Goal: Task Accomplishment & Management: Manage account settings

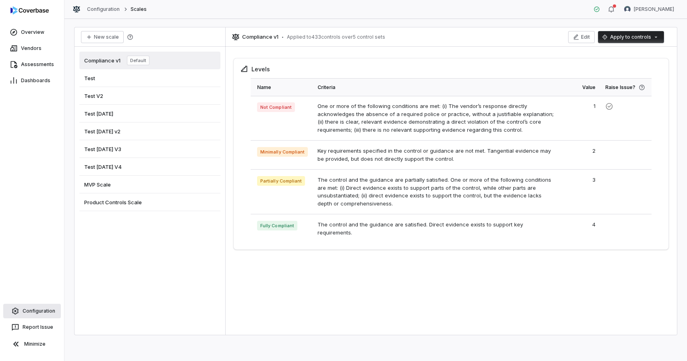
click at [37, 311] on span "Configuration" at bounding box center [39, 311] width 33 height 6
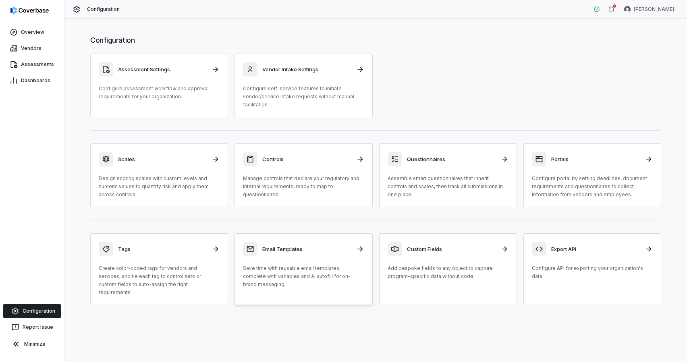
click at [277, 283] on p "Save time with reusable email templates, complete with variables and AI autofil…" at bounding box center [303, 276] width 121 height 24
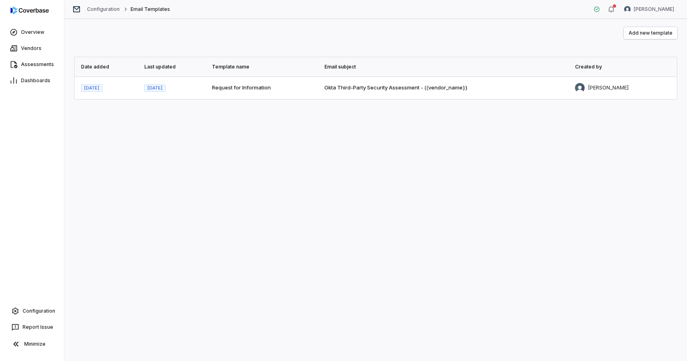
click at [249, 88] on span "Request for Information" at bounding box center [241, 87] width 59 height 6
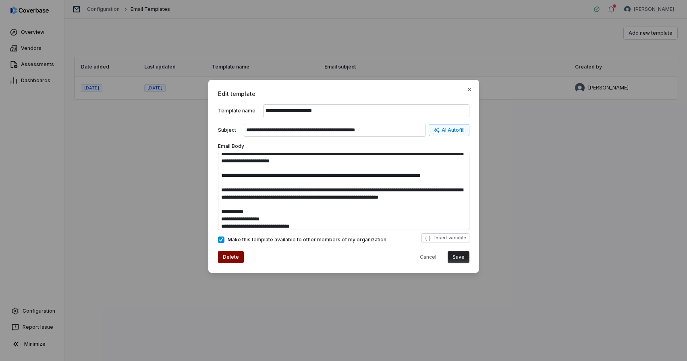
scroll to position [27, 0]
drag, startPoint x: 412, startPoint y: 176, endPoint x: 435, endPoint y: 174, distance: 23.1
click at [435, 174] on textarea "**********" at bounding box center [343, 191] width 251 height 77
click at [463, 175] on textarea "**********" at bounding box center [343, 191] width 251 height 77
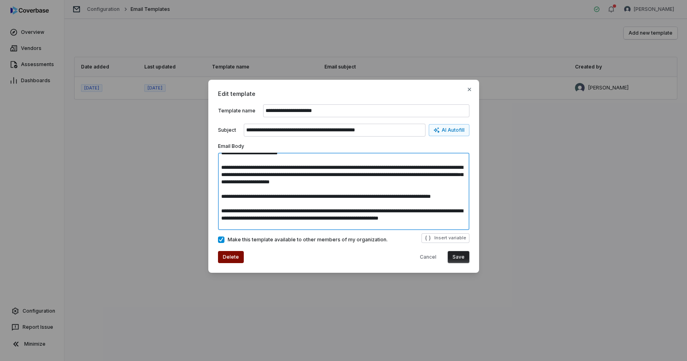
scroll to position [2, 0]
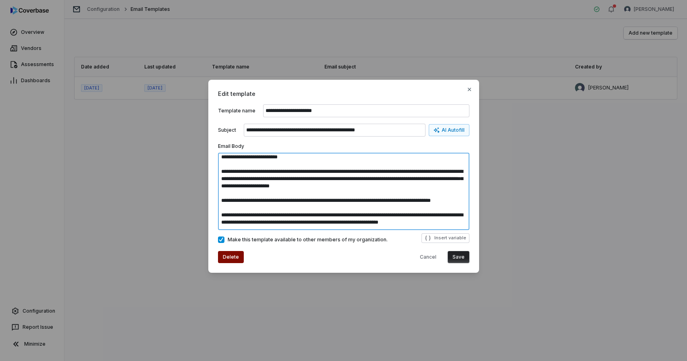
type textarea "**********"
click at [460, 257] on button "Save" at bounding box center [459, 257] width 22 height 12
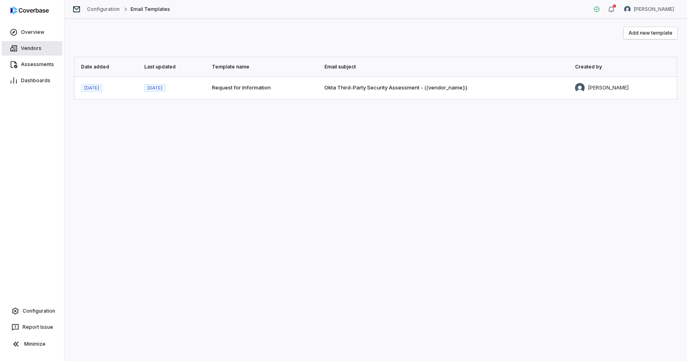
click at [30, 50] on span "Vendors" at bounding box center [31, 48] width 21 height 6
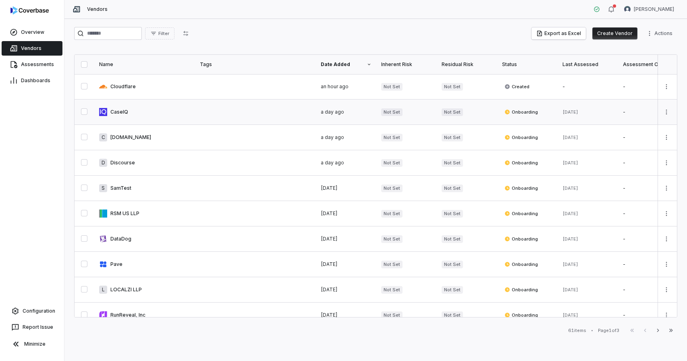
click at [124, 108] on link at bounding box center [144, 111] width 101 height 25
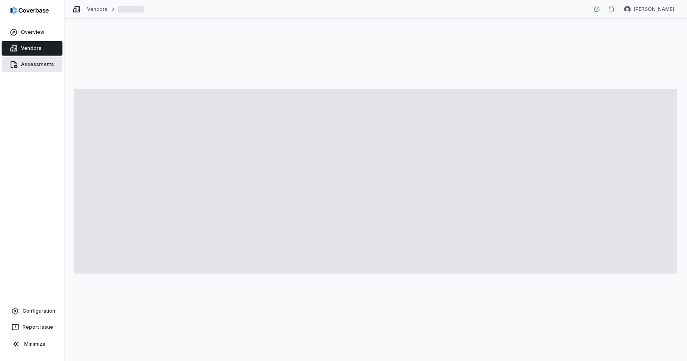
click at [37, 63] on span "Assessments" at bounding box center [37, 64] width 33 height 6
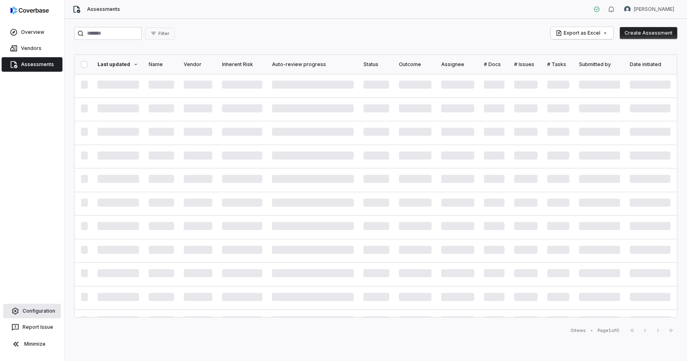
click at [25, 307] on link "Configuration" at bounding box center [32, 311] width 58 height 15
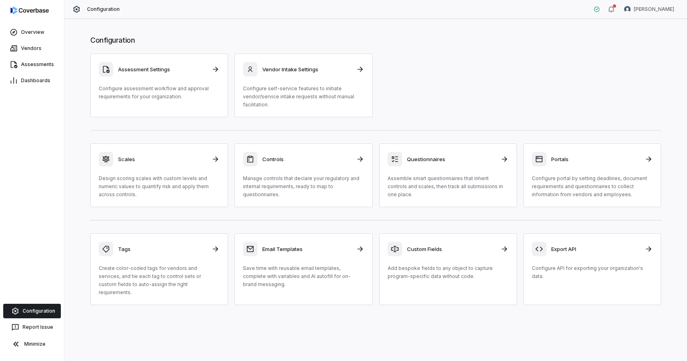
click at [518, 83] on div "Assessment Settings Configure assessment workflow and approval requirements for…" at bounding box center [375, 86] width 571 height 64
click at [445, 168] on div "Questionnaires Assemble smart questionnaires that inherit controls and scales, …" at bounding box center [448, 175] width 121 height 47
click at [300, 268] on p "Save time with reusable email templates, complete with variables and AI autofil…" at bounding box center [303, 276] width 121 height 24
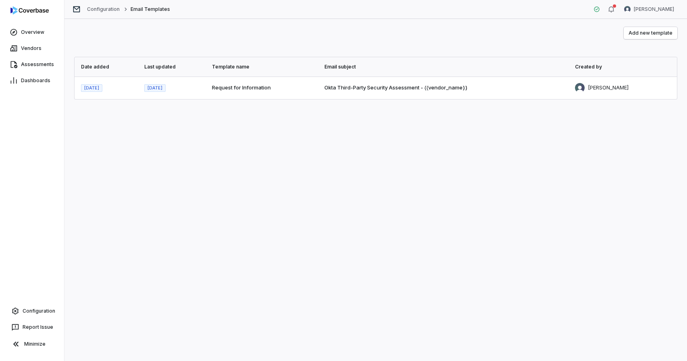
click at [237, 88] on span "Request for Information" at bounding box center [241, 87] width 59 height 6
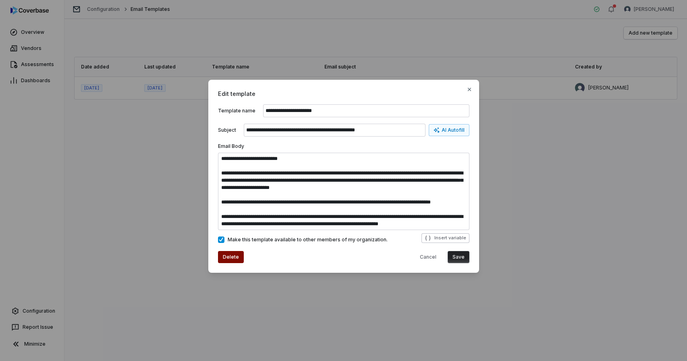
click at [456, 240] on button "Insert variable" at bounding box center [445, 238] width 48 height 10
click at [433, 200] on textarea "**********" at bounding box center [343, 191] width 251 height 77
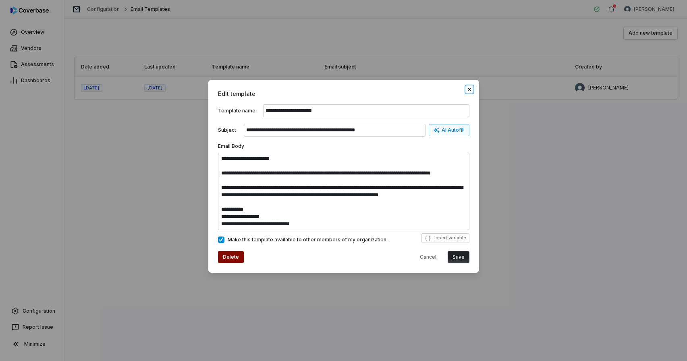
click at [469, 89] on icon "button" at bounding box center [468, 88] width 3 height 3
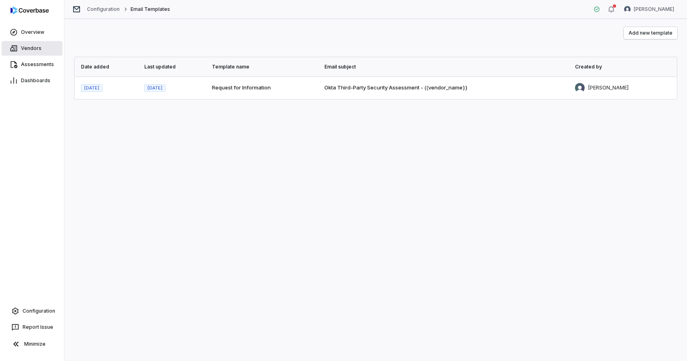
click at [33, 49] on span "Vendors" at bounding box center [31, 48] width 21 height 6
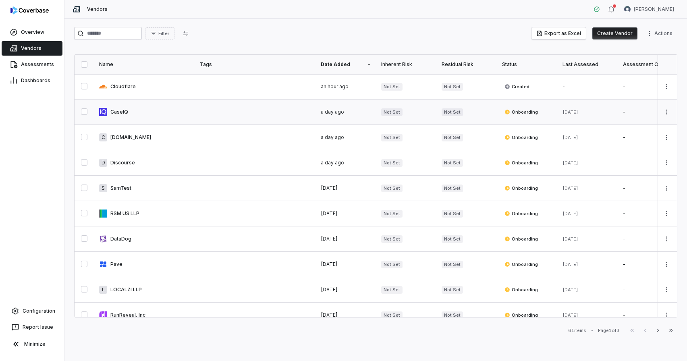
click at [112, 107] on link at bounding box center [144, 111] width 101 height 25
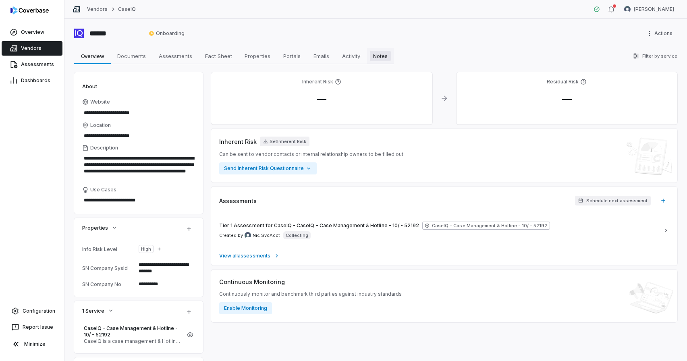
click at [377, 57] on span "Notes" at bounding box center [380, 56] width 21 height 10
type textarea "*"
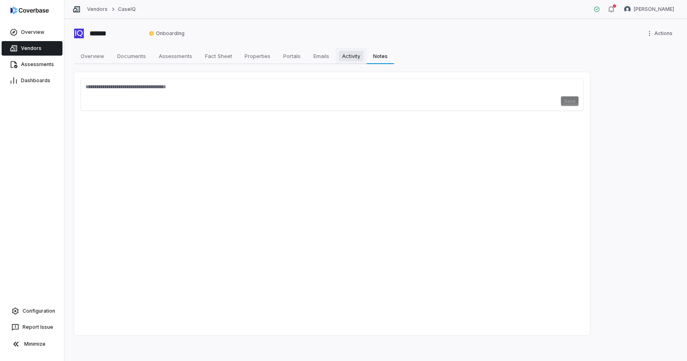
click at [347, 58] on span "Activity" at bounding box center [351, 56] width 25 height 10
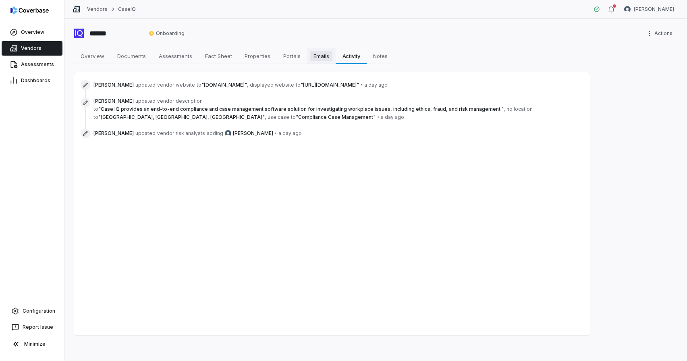
click at [316, 55] on span "Emails" at bounding box center [321, 56] width 22 height 10
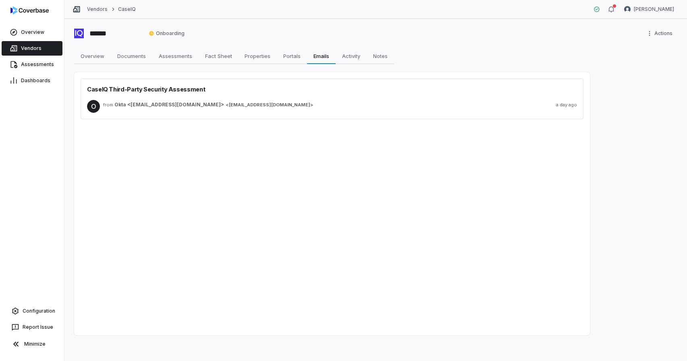
click at [272, 112] on div "from Okta <tprm@okta.com> < tprm@okta.com > a day ago" at bounding box center [340, 106] width 474 height 13
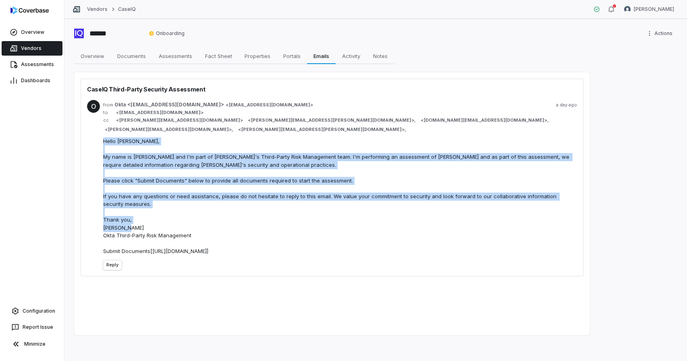
drag, startPoint x: 102, startPoint y: 133, endPoint x: 209, endPoint y: 225, distance: 141.3
click at [209, 225] on div "O from Okta <tprm@okta.com> < tprm@okta.com > a day ago to < jficner@caseiq.com…" at bounding box center [332, 184] width 490 height 183
copy div "Hello Jakub, My name is Samuel and I'm part of Okta's Third-Party Risk Manageme…"
click at [42, 309] on span "Configuration" at bounding box center [39, 311] width 33 height 6
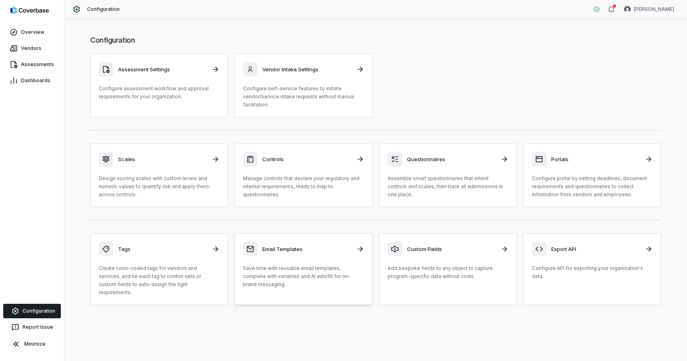
click at [305, 265] on p "Save time with reusable email templates, complete with variables and AI autofil…" at bounding box center [303, 276] width 121 height 24
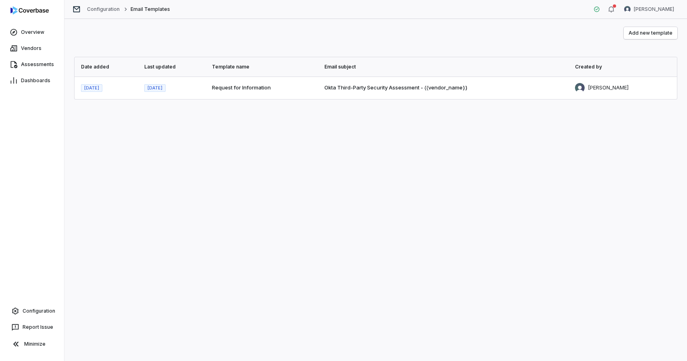
click at [270, 85] on span "Request for Information" at bounding box center [241, 87] width 59 height 6
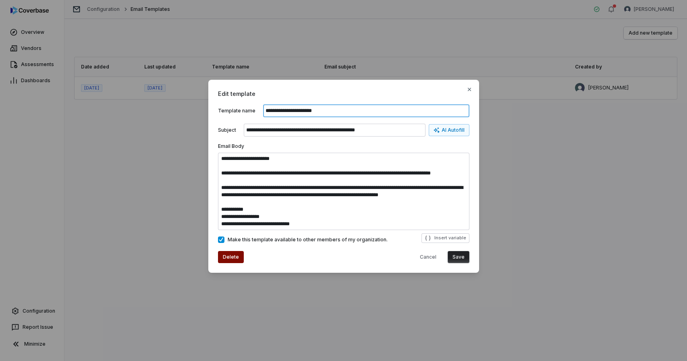
scroll to position [54, 0]
click at [471, 88] on icon "button" at bounding box center [469, 89] width 6 height 6
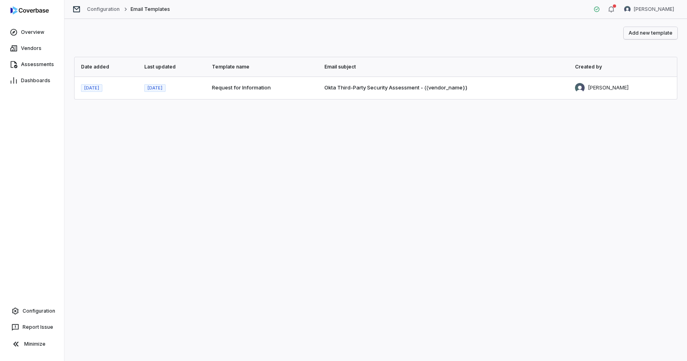
click at [677, 34] on button "Add new template" at bounding box center [651, 33] width 54 height 12
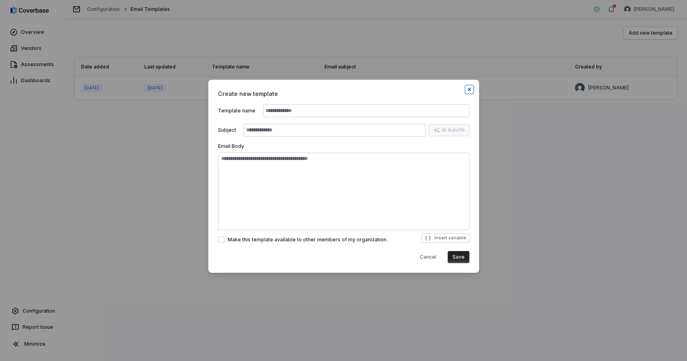
click at [468, 91] on icon "button" at bounding box center [469, 89] width 6 height 6
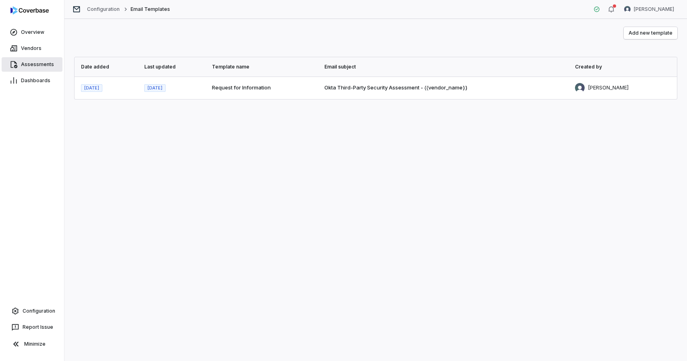
click at [45, 69] on link "Assessments" at bounding box center [32, 64] width 61 height 15
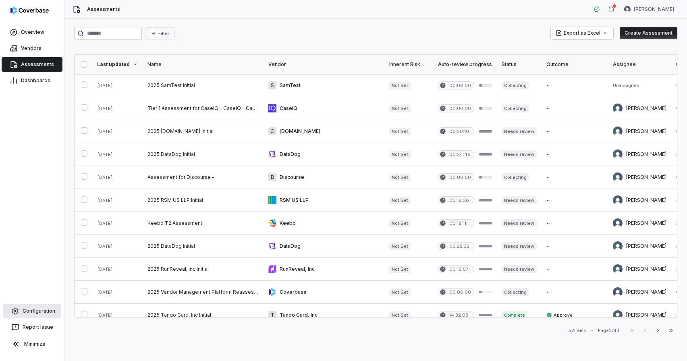
click at [44, 306] on link "Configuration" at bounding box center [32, 311] width 58 height 15
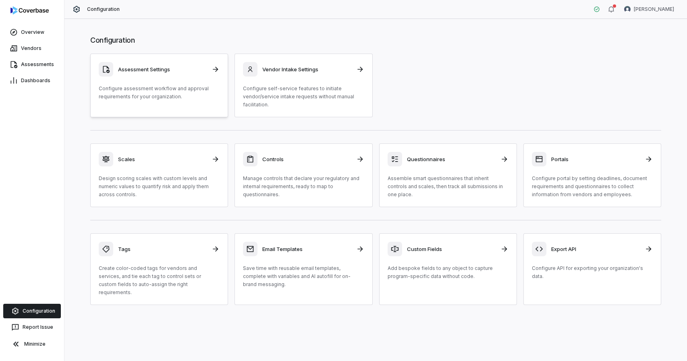
click at [192, 90] on p "Configure assessment workflow and approval requirements for your organization." at bounding box center [159, 93] width 121 height 16
